Goal: Check status: Check status

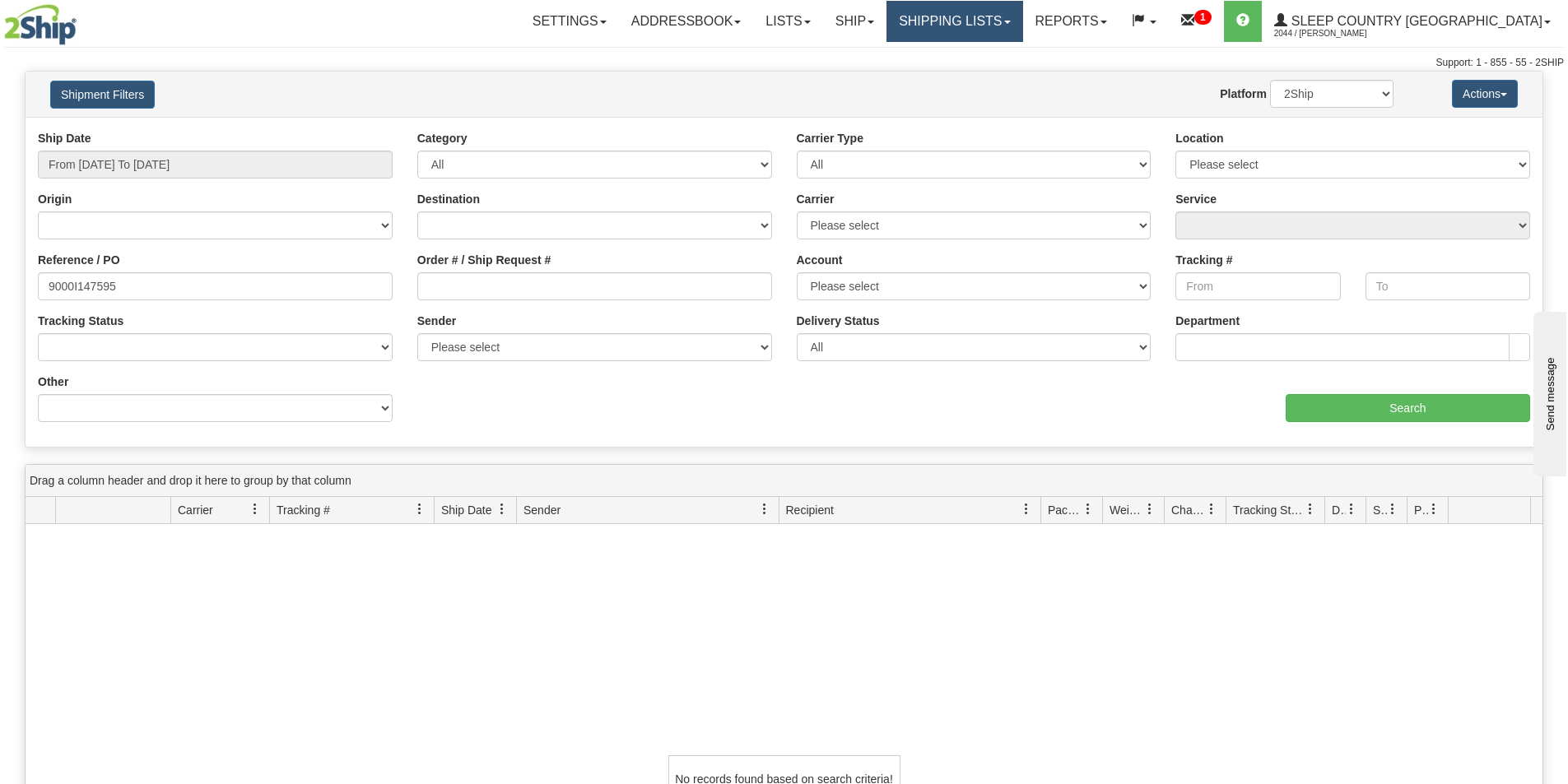
drag, startPoint x: 0, startPoint y: 0, endPoint x: 1031, endPoint y: 18, distance: 1031.2
click at [1022, 18] on link "Shipping lists" at bounding box center [954, 21] width 136 height 41
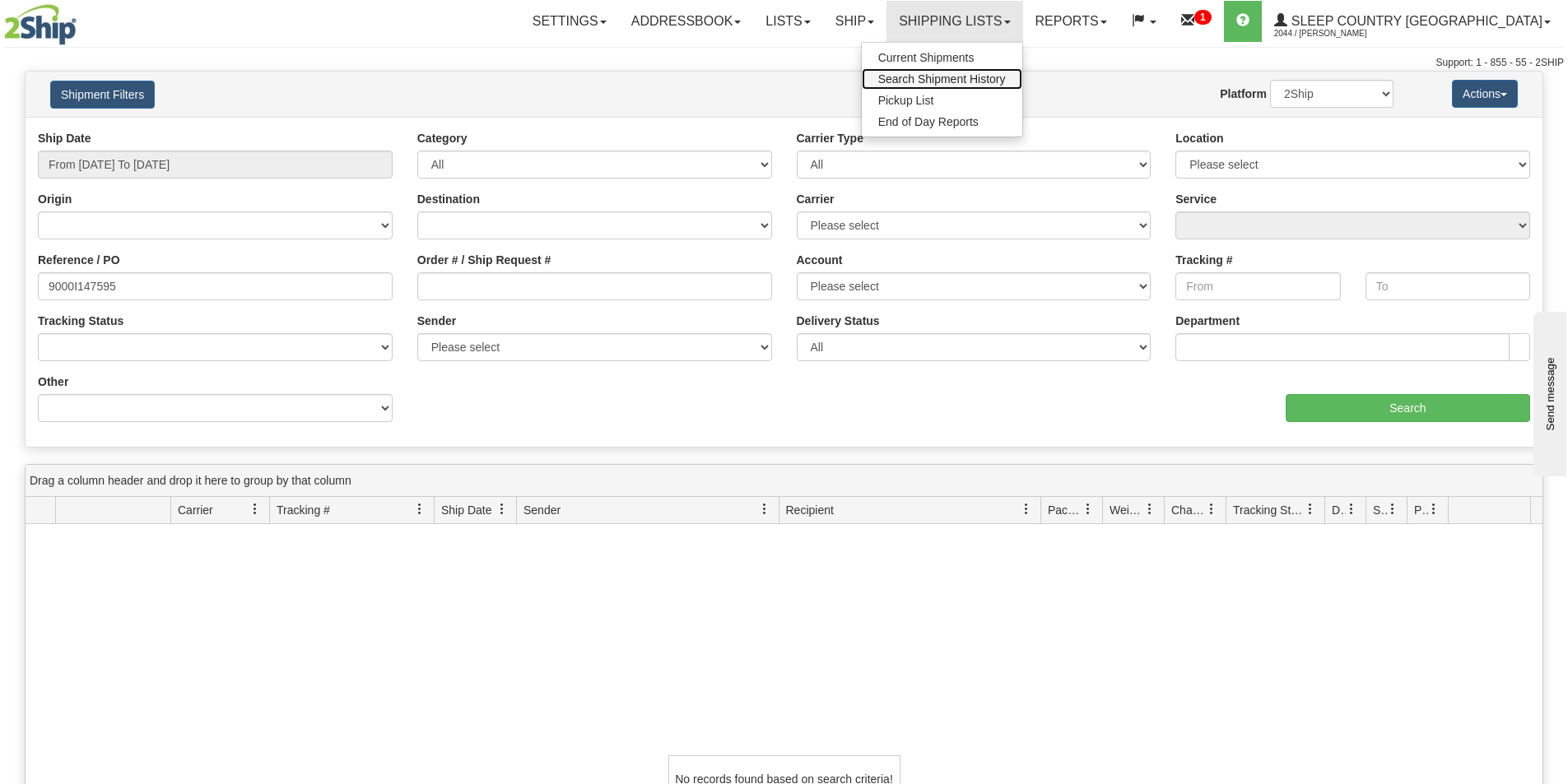
click at [966, 82] on span "Search Shipment History" at bounding box center [941, 79] width 127 height 13
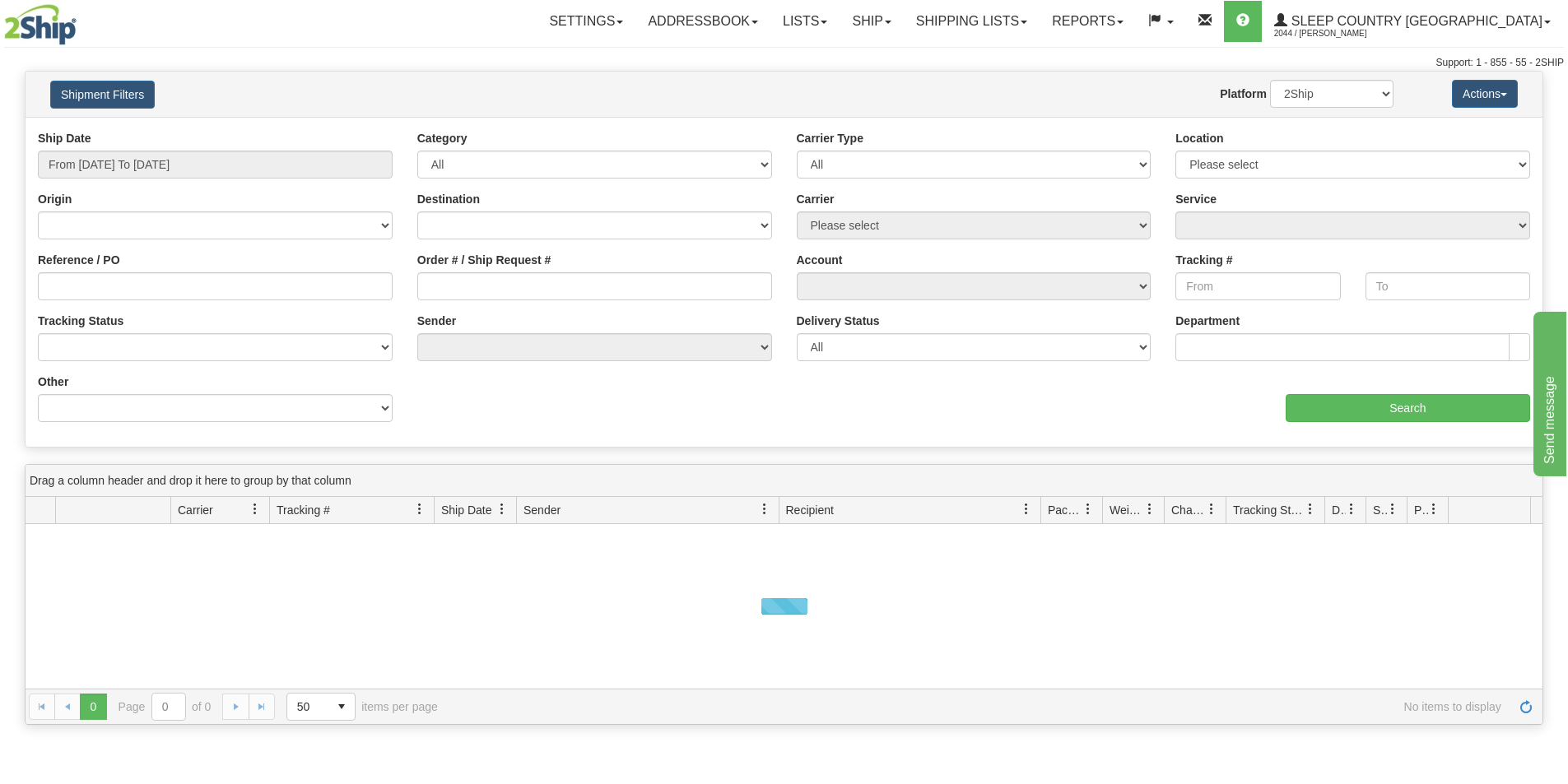
drag, startPoint x: 498, startPoint y: 269, endPoint x: 491, endPoint y: 280, distance: 13.0
click at [498, 268] on div "Order # / Ship Request #" at bounding box center [594, 276] width 354 height 48
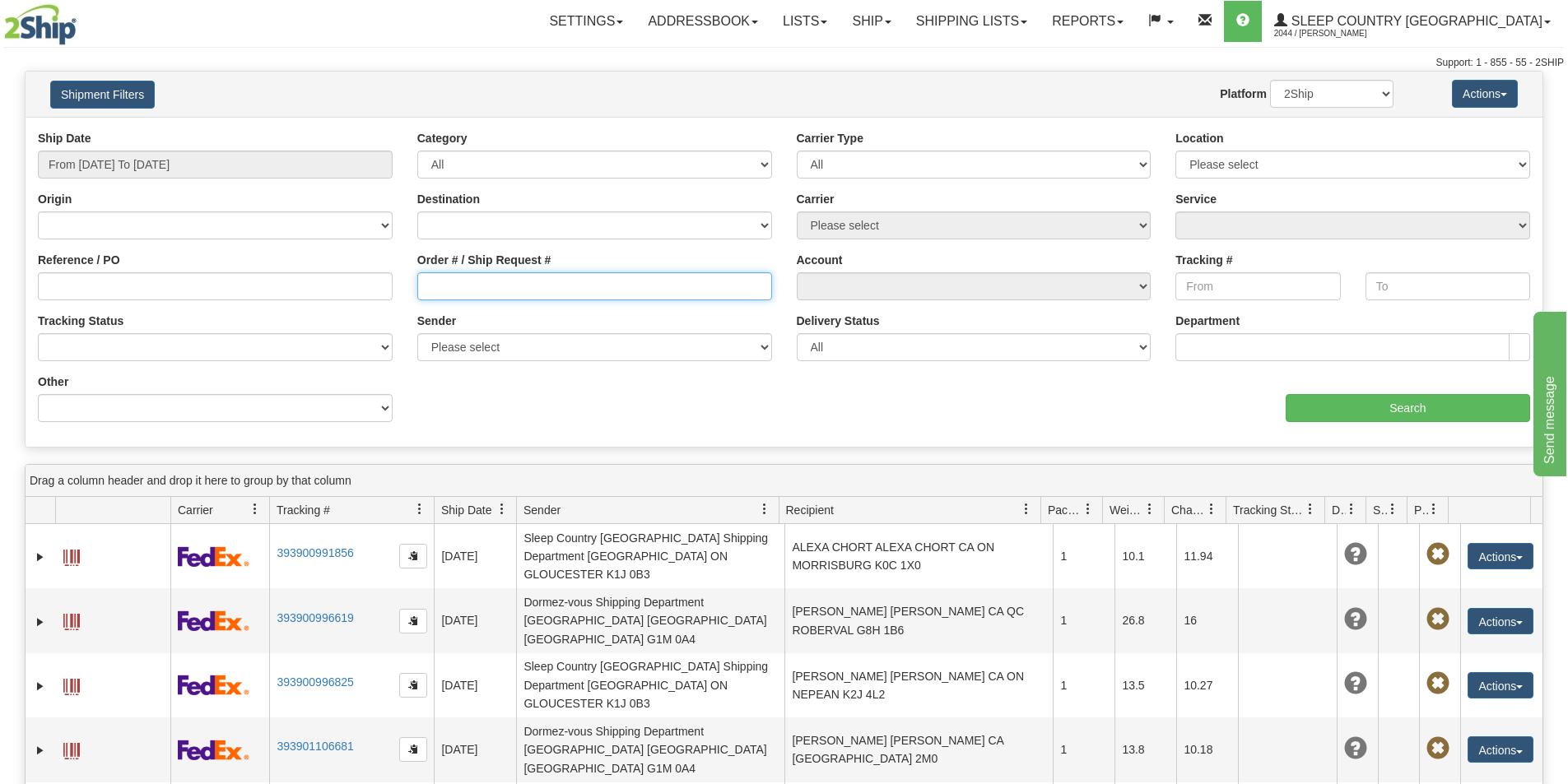
click at [490, 279] on input "Order # / Ship Request #" at bounding box center [594, 286] width 354 height 28
click at [572, 291] on input "105" at bounding box center [594, 286] width 354 height 28
type input "1059009"
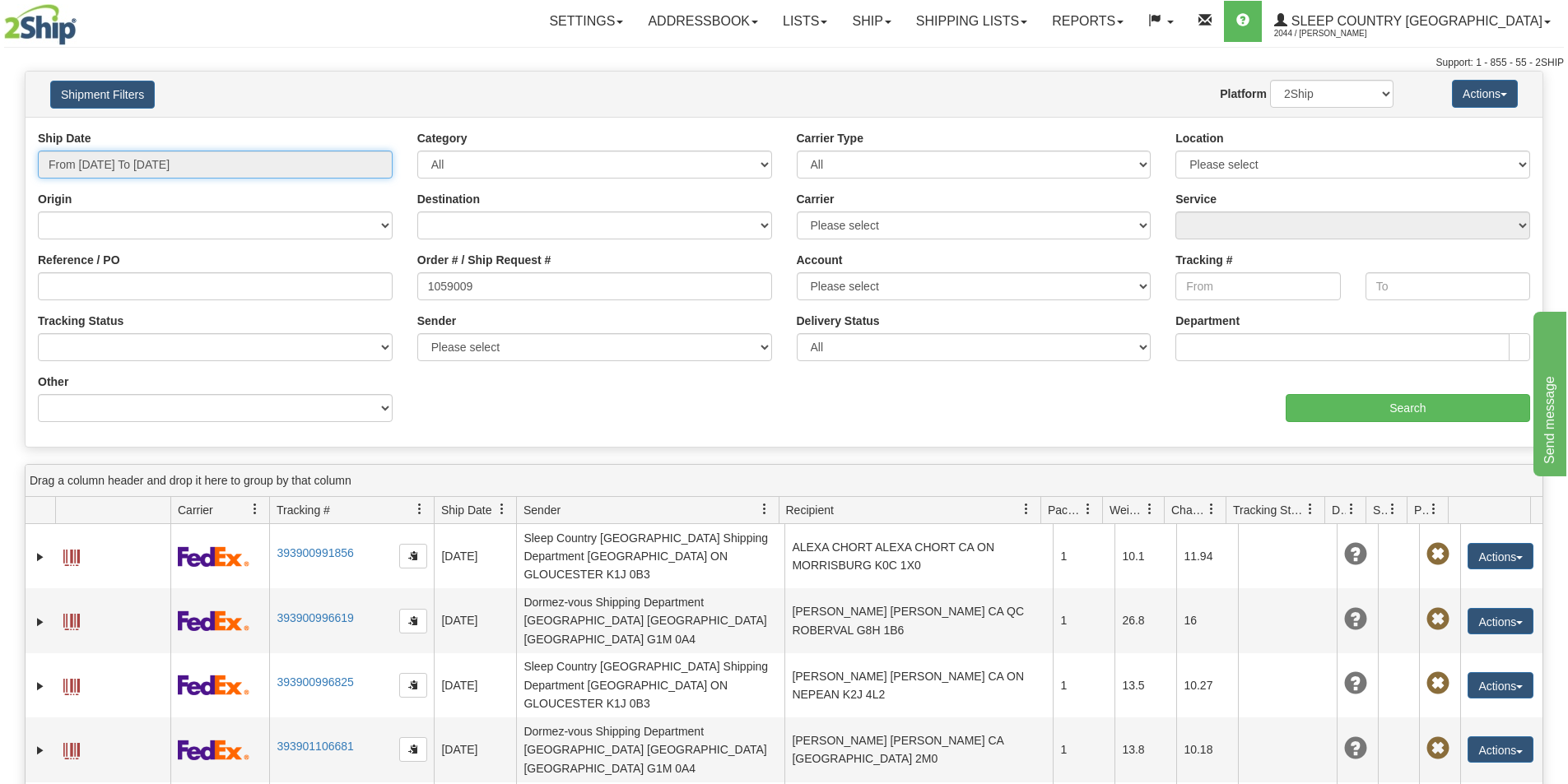
click at [209, 163] on input "From [DATE] To [DATE]" at bounding box center [215, 165] width 354 height 28
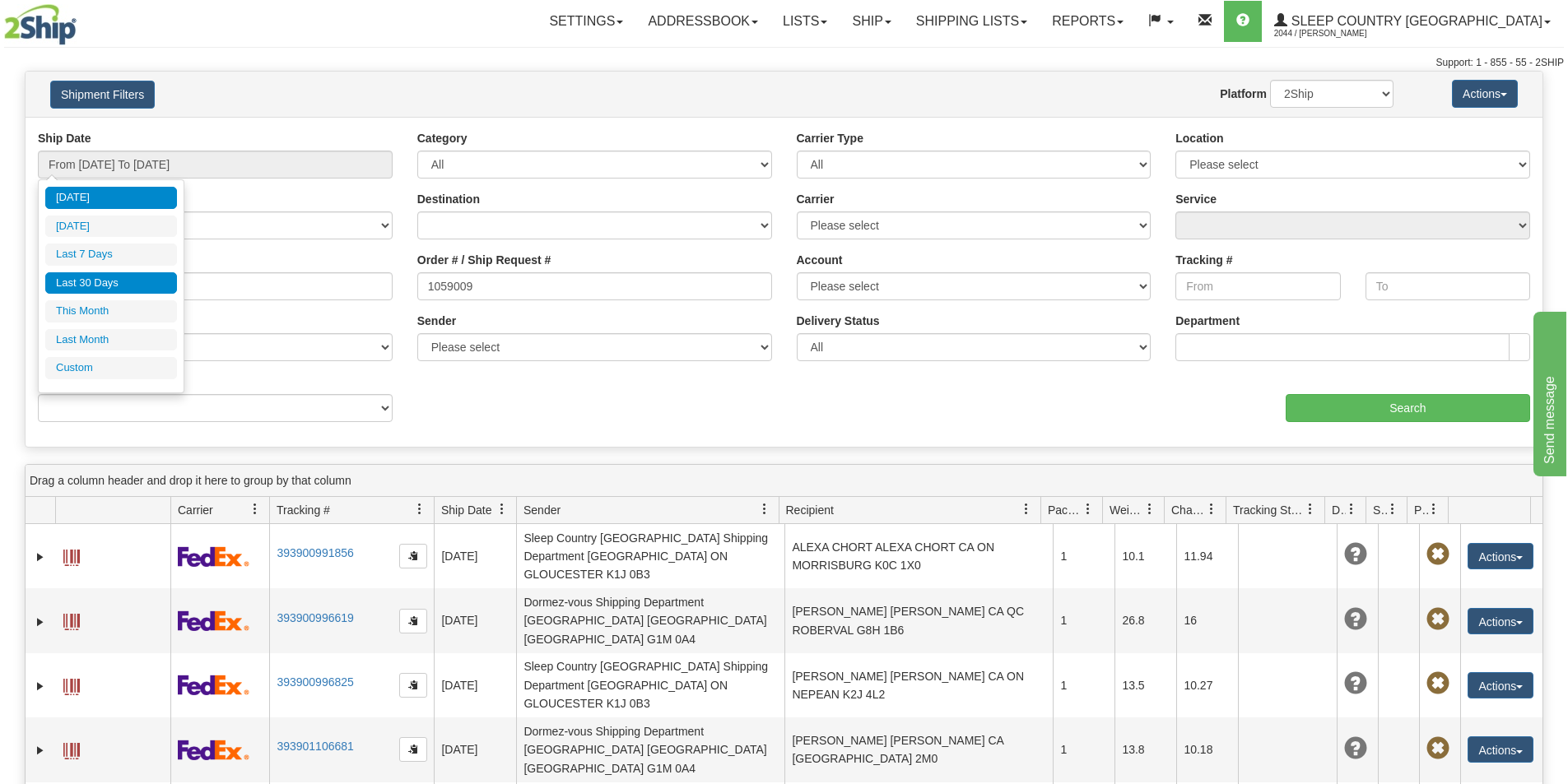
click at [144, 284] on li "Last 30 Days" at bounding box center [112, 284] width 132 height 22
type input "From [DATE] To [DATE]"
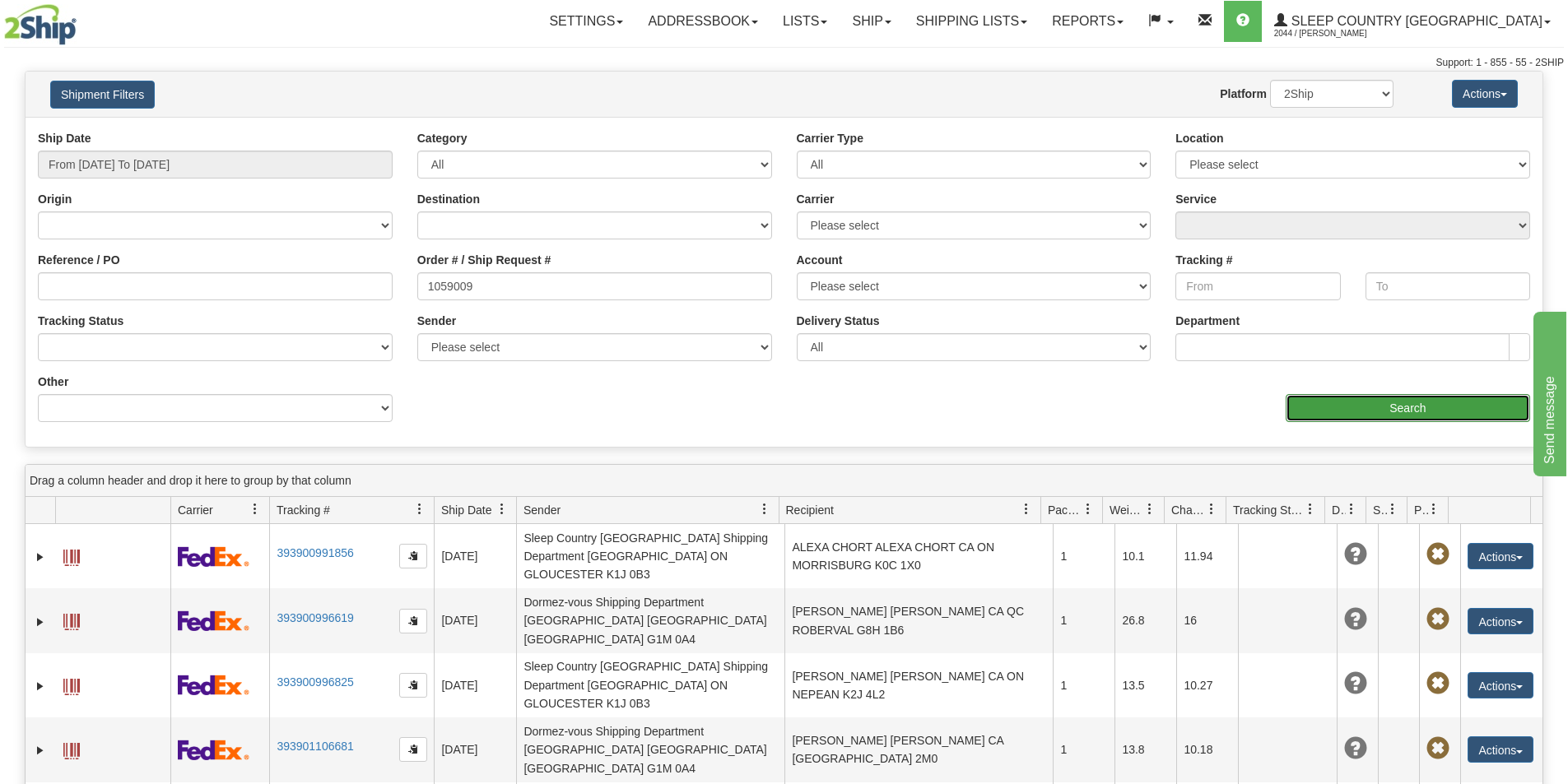
click at [1440, 405] on input "Search" at bounding box center [1407, 408] width 245 height 28
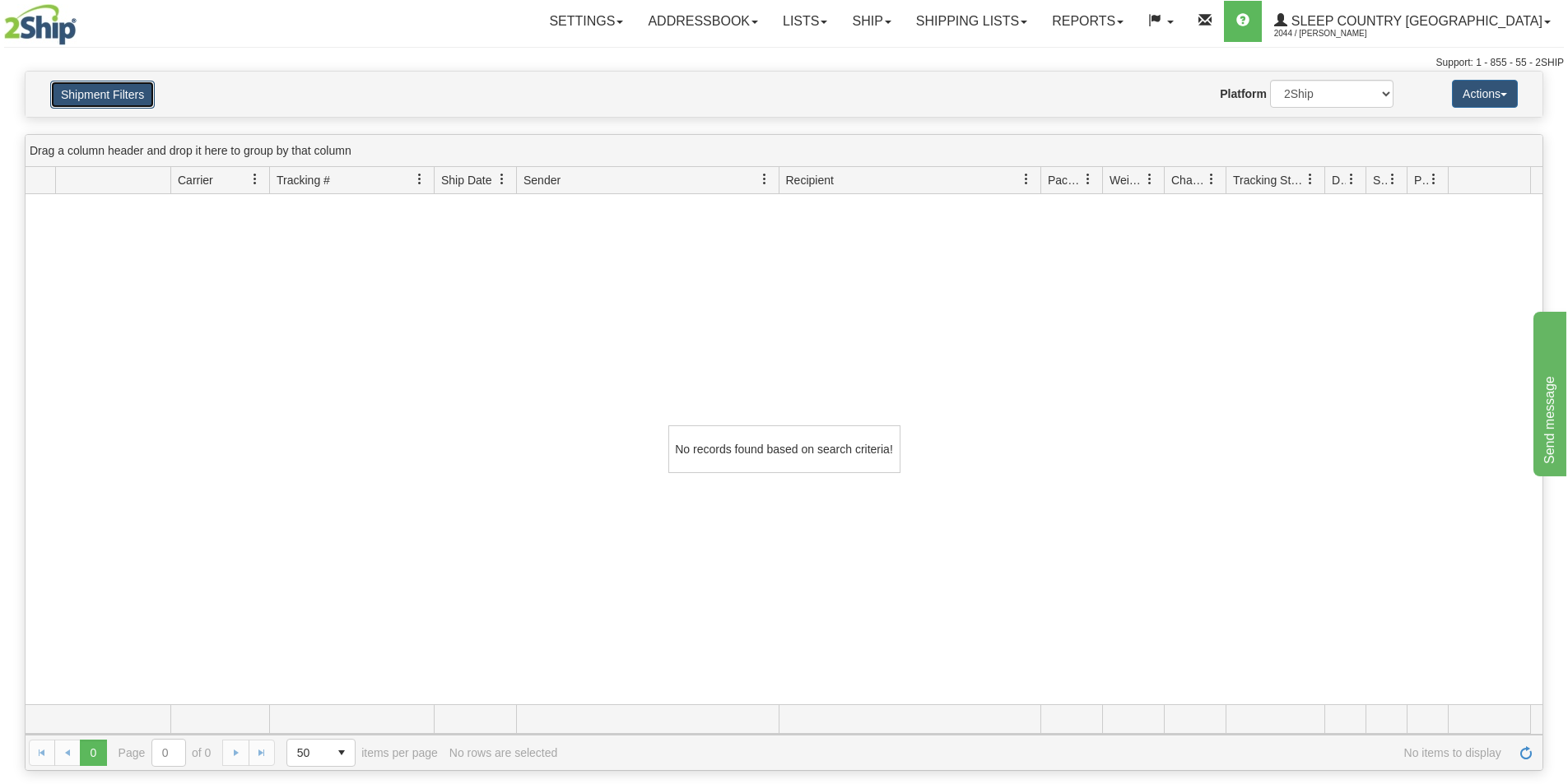
click at [75, 86] on button "Shipment Filters" at bounding box center [102, 95] width 104 height 28
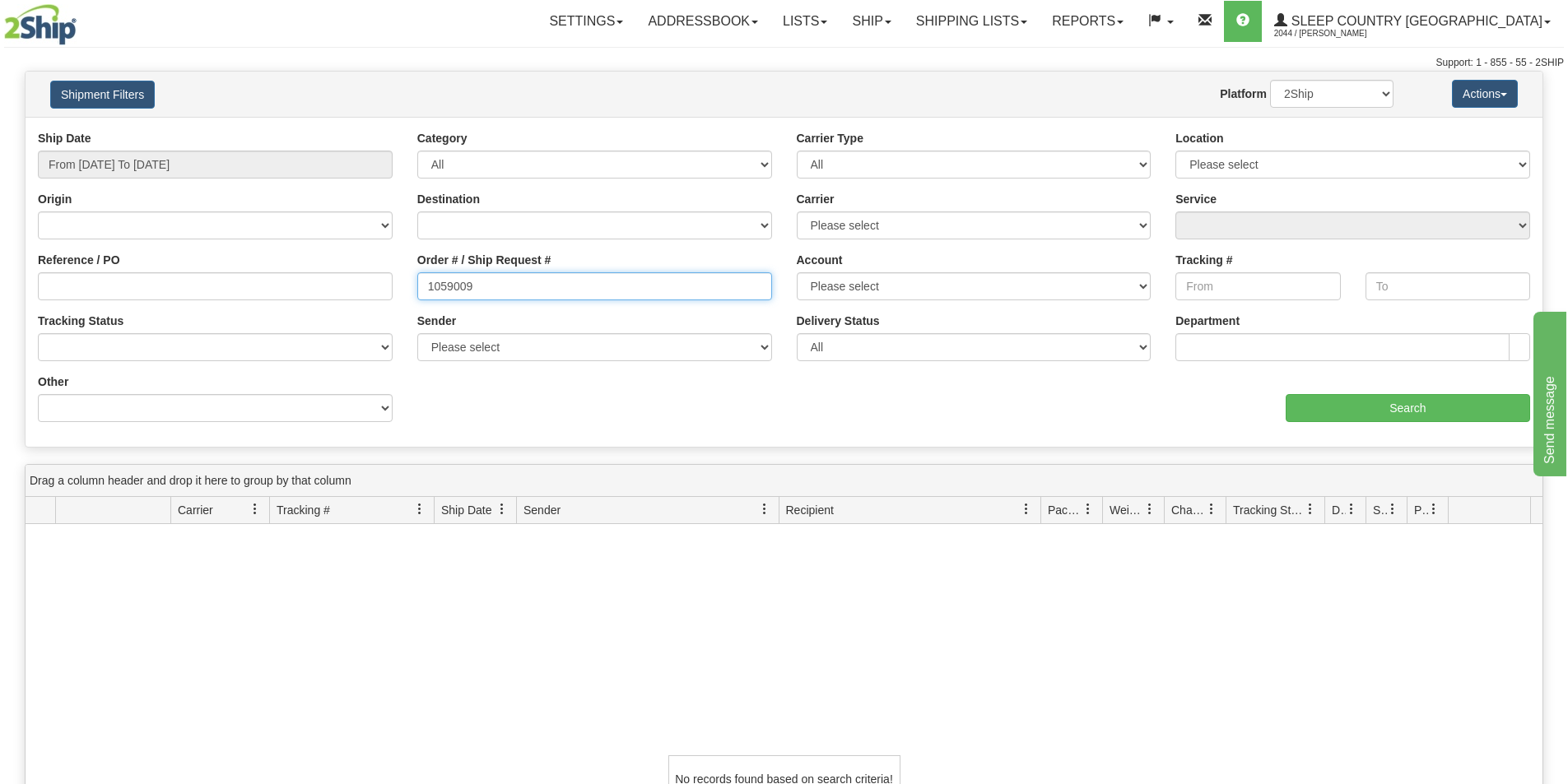
click at [432, 283] on input "1059009" at bounding box center [594, 286] width 354 height 28
click at [482, 286] on input "1059009" at bounding box center [594, 286] width 354 height 28
drag, startPoint x: 478, startPoint y: 288, endPoint x: 410, endPoint y: 282, distance: 68.3
click at [410, 282] on div "Order # / Ship Request # 1059009" at bounding box center [594, 282] width 379 height 60
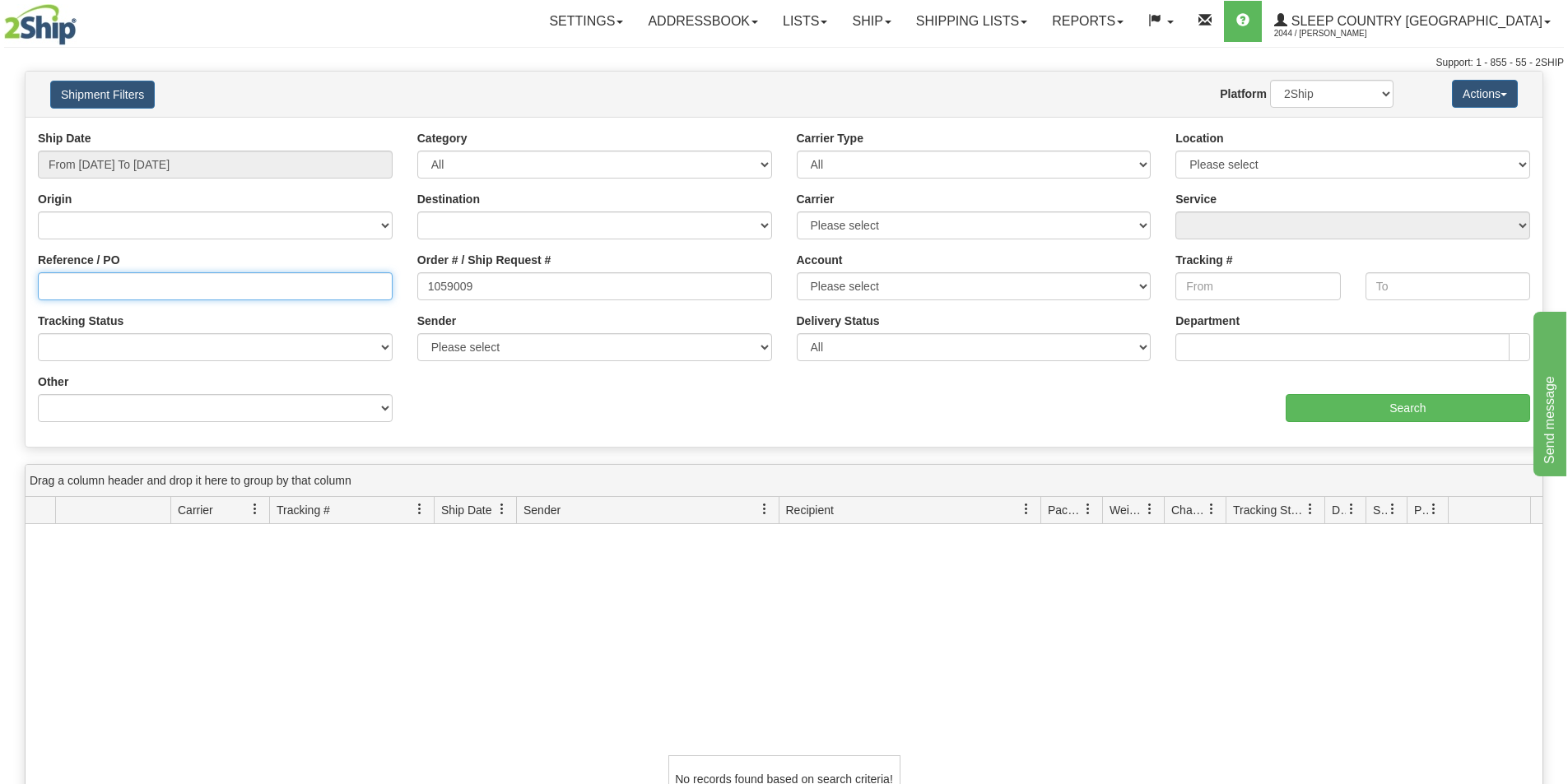
click at [190, 278] on input "Reference / PO" at bounding box center [215, 286] width 354 height 28
paste input "1059009"
type input "1059009"
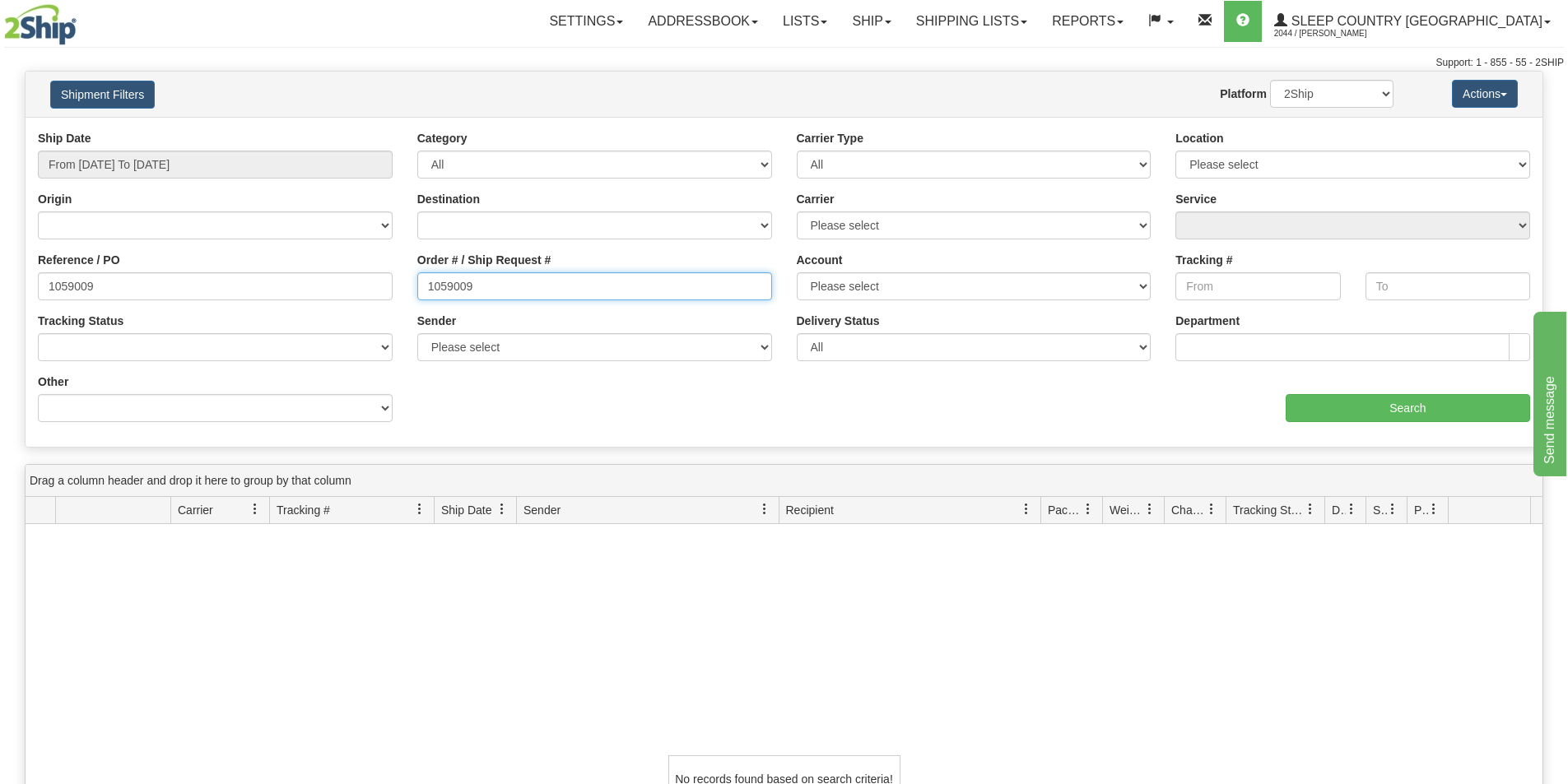
drag, startPoint x: 502, startPoint y: 296, endPoint x: 263, endPoint y: 276, distance: 239.8
click at [263, 130] on div "Reference / PO 1059009 Order # / Ship Request # 1059009 Account Please select […" at bounding box center [783, 130] width 1517 height 0
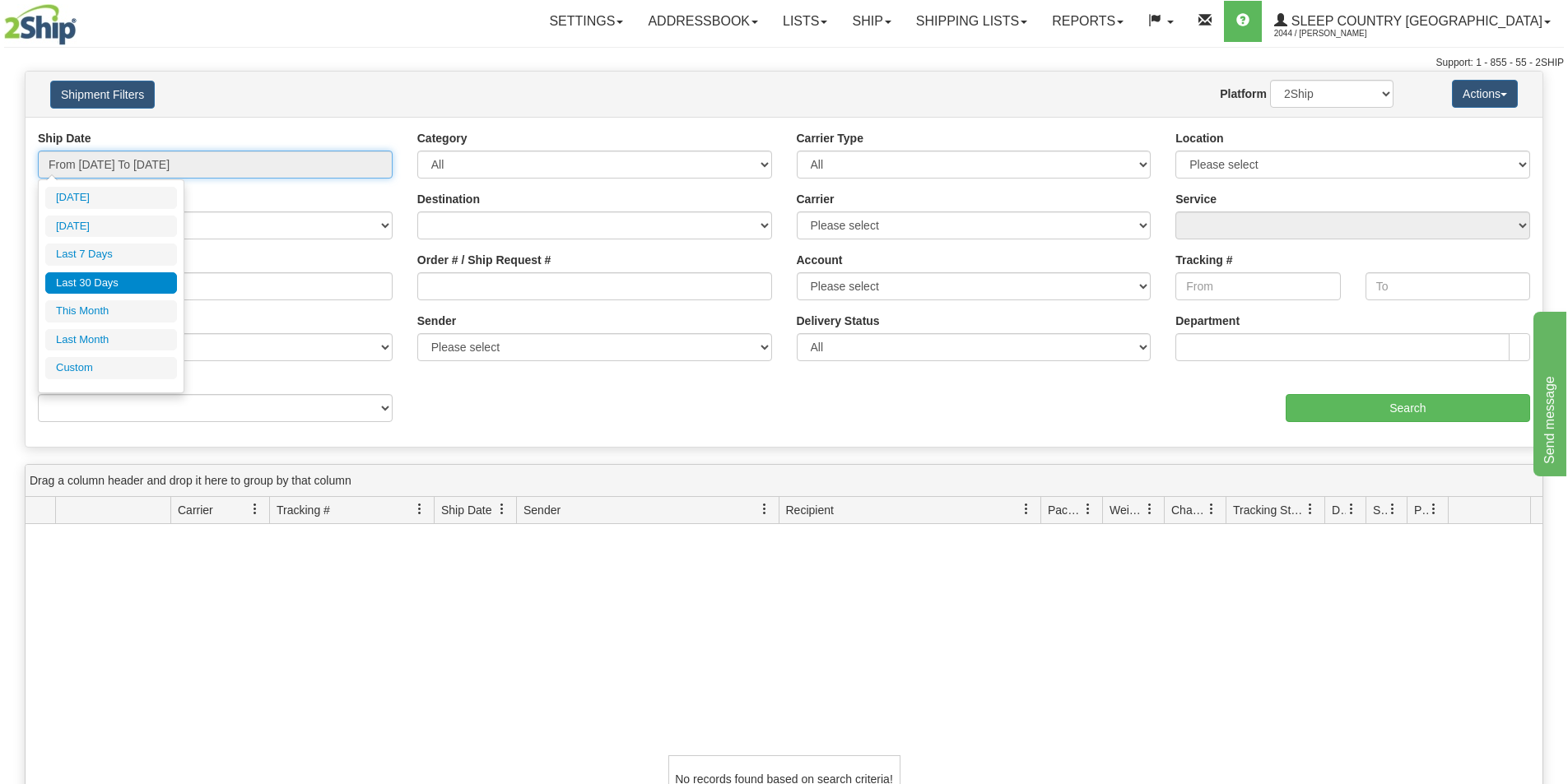
click at [154, 161] on input "From [DATE] To [DATE]" at bounding box center [215, 165] width 354 height 28
click at [132, 277] on li "Last 30 Days" at bounding box center [112, 284] width 132 height 22
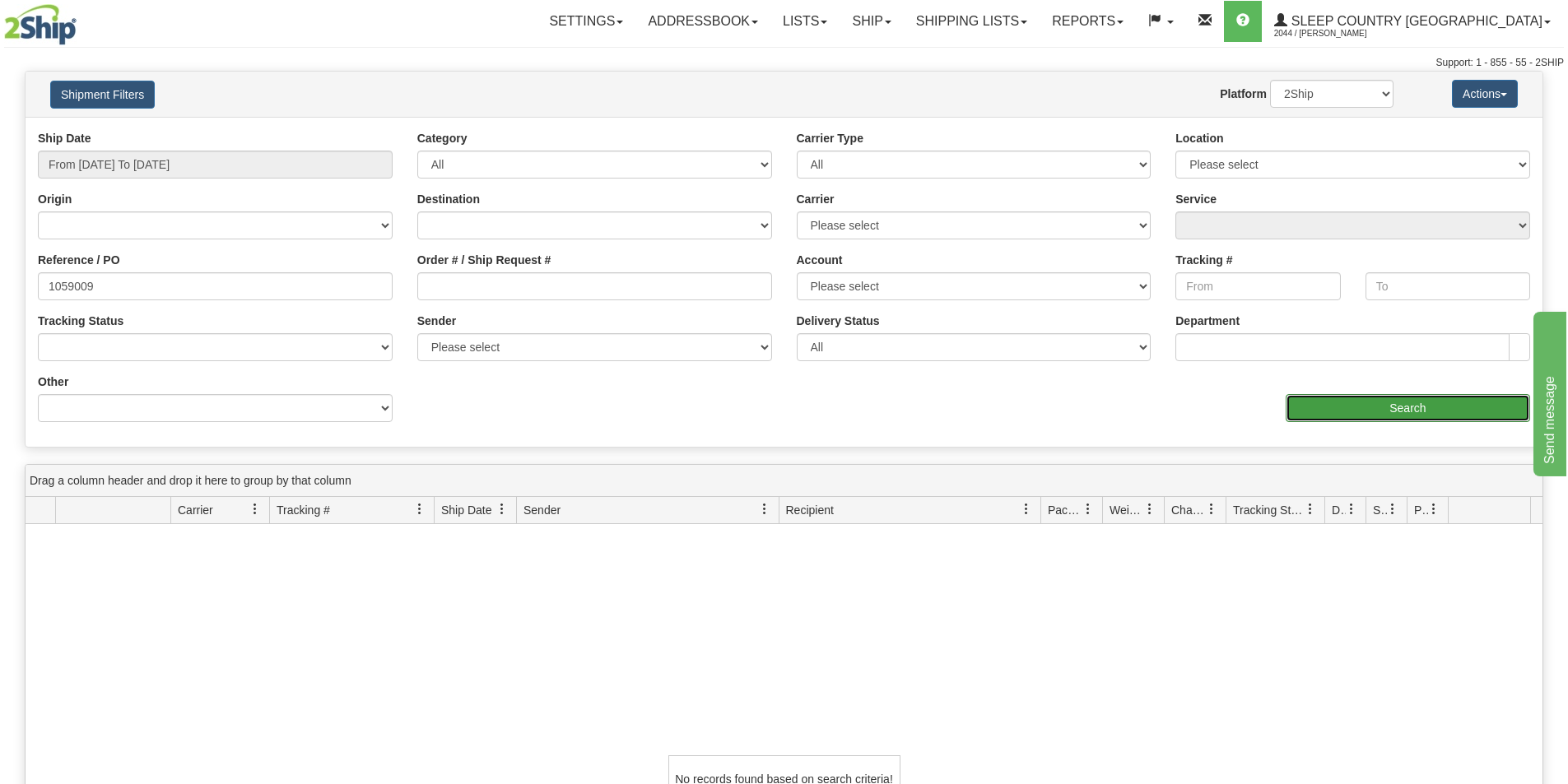
click at [1393, 417] on input "Search" at bounding box center [1407, 408] width 245 height 28
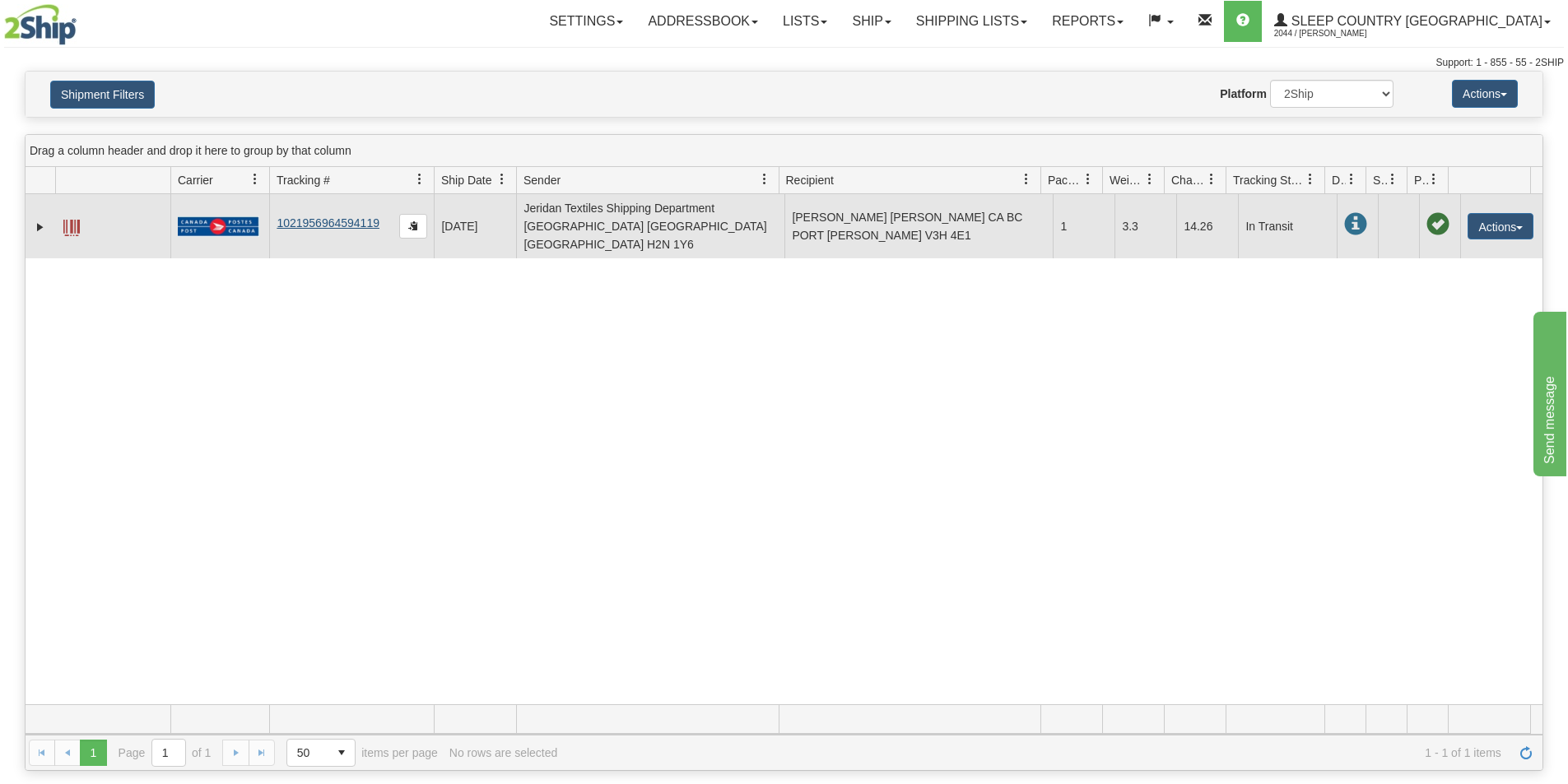
click at [324, 219] on td "1021956964594119" at bounding box center [351, 226] width 165 height 64
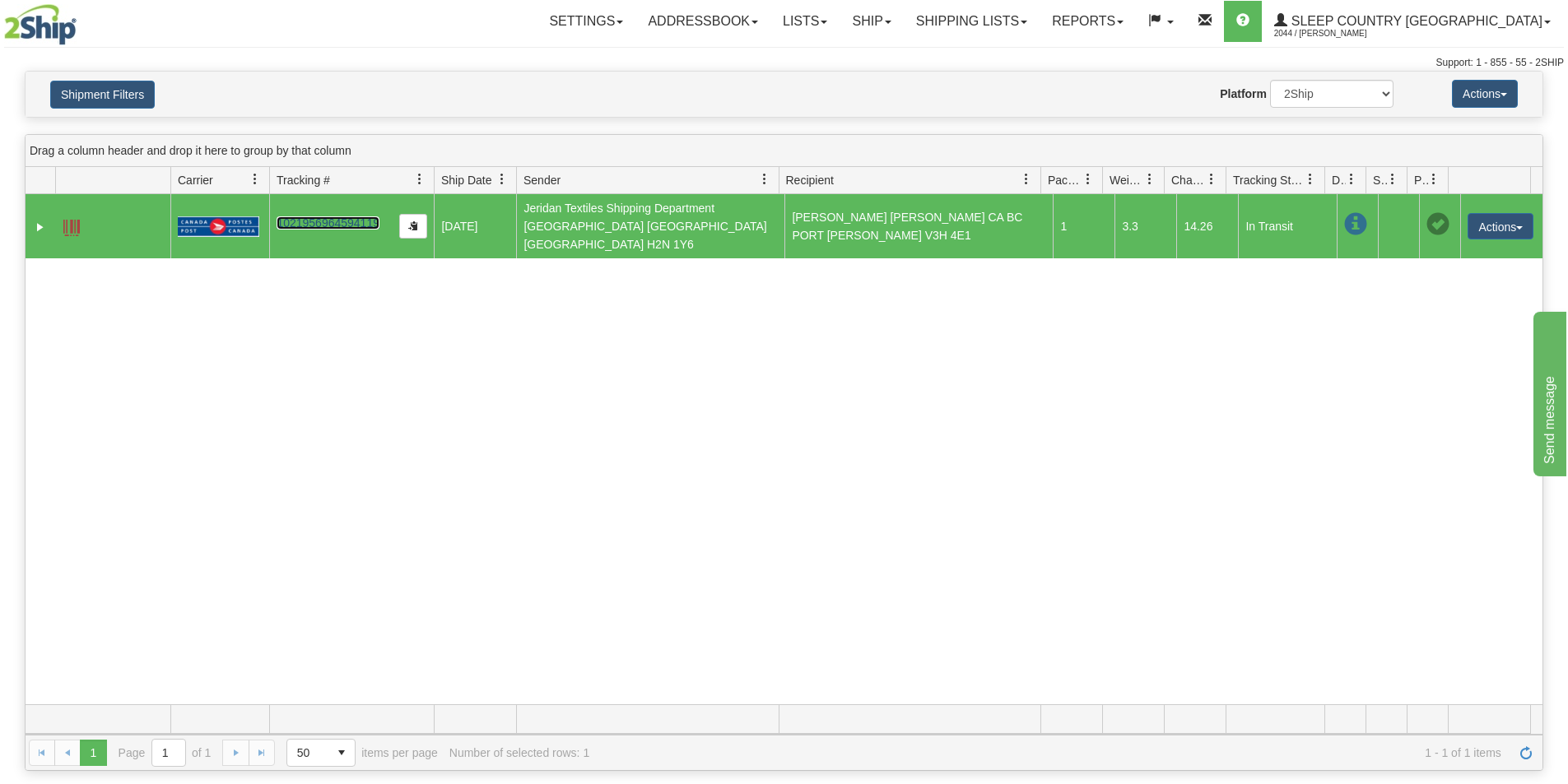
click at [321, 217] on link "1021956964594119" at bounding box center [327, 223] width 103 height 13
